Goal: Find specific page/section

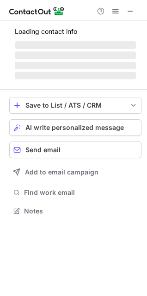
scroll to position [4, 4]
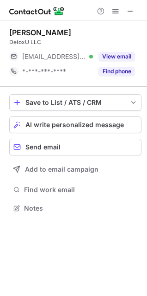
scroll to position [4, 4]
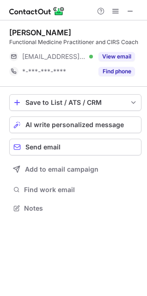
scroll to position [4, 4]
